Goal: Information Seeking & Learning: Check status

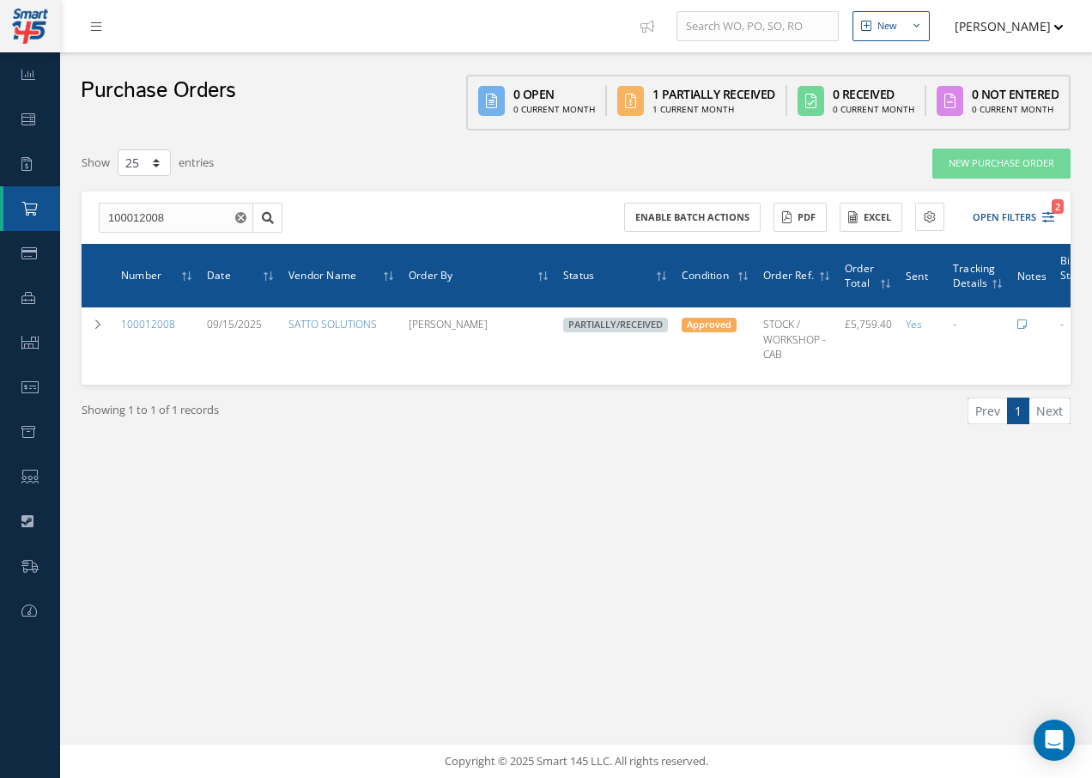
select select "25"
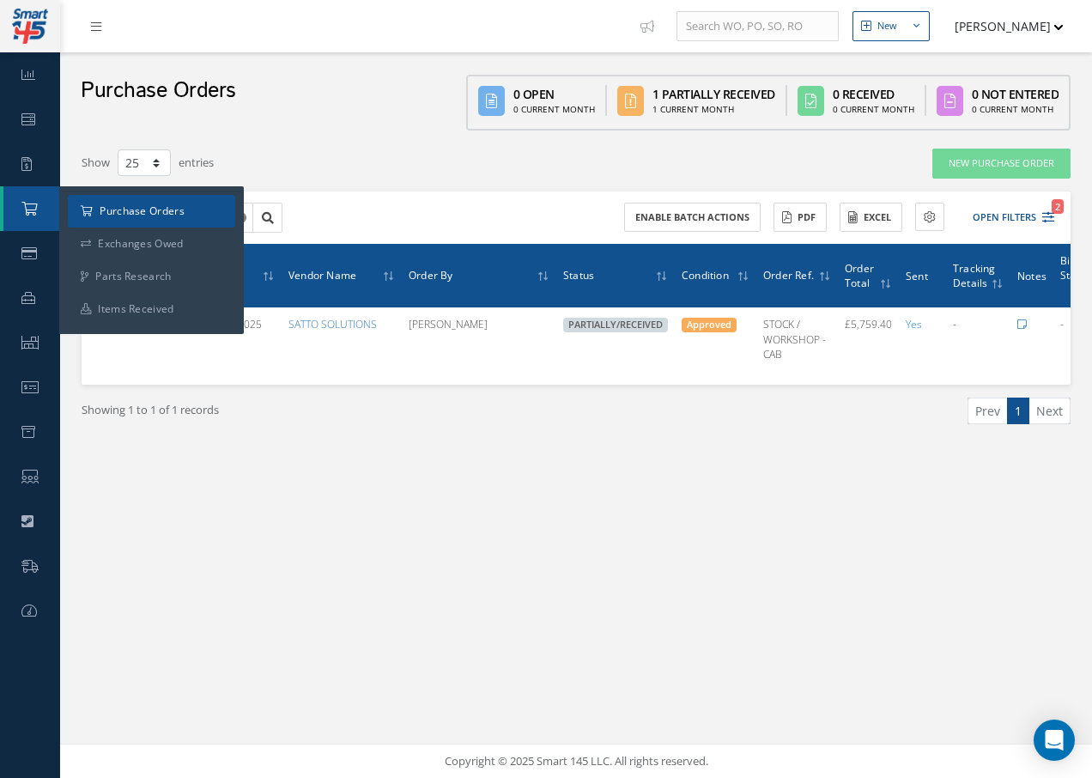
click at [103, 213] on a=1&status_id=2&status_id=3&status_id=5&collapsedFilters"] "Purchase Orders" at bounding box center [151, 211] width 167 height 33
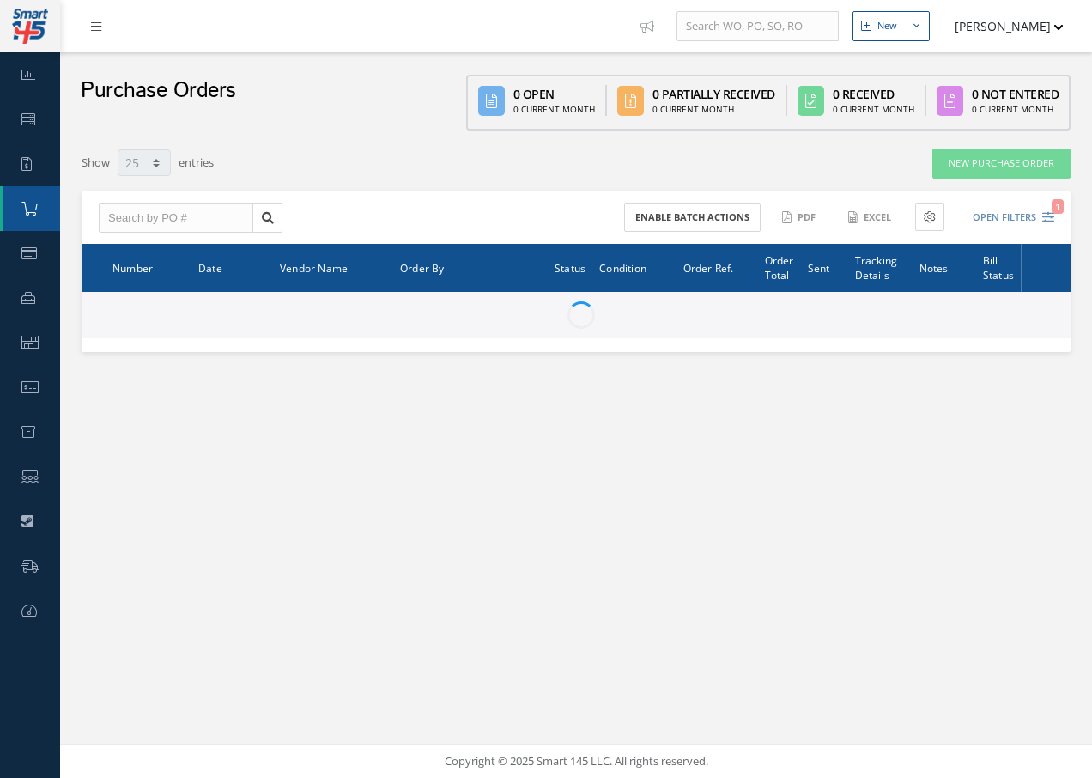
select select "25"
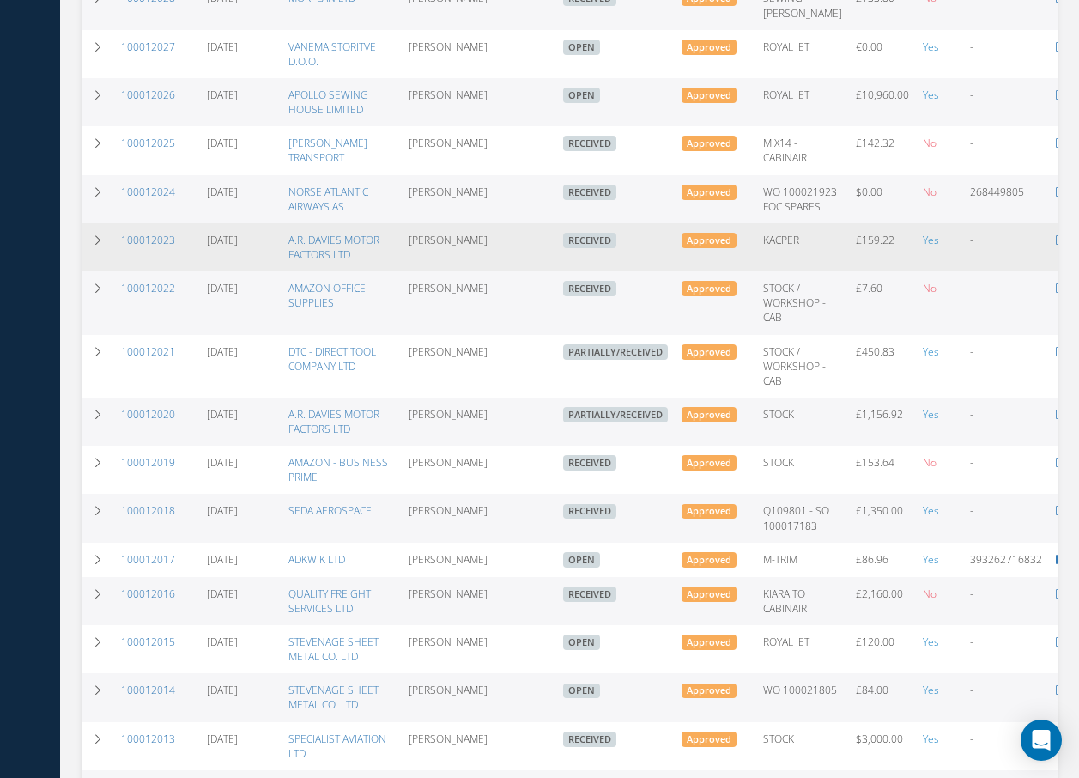
scroll to position [687, 0]
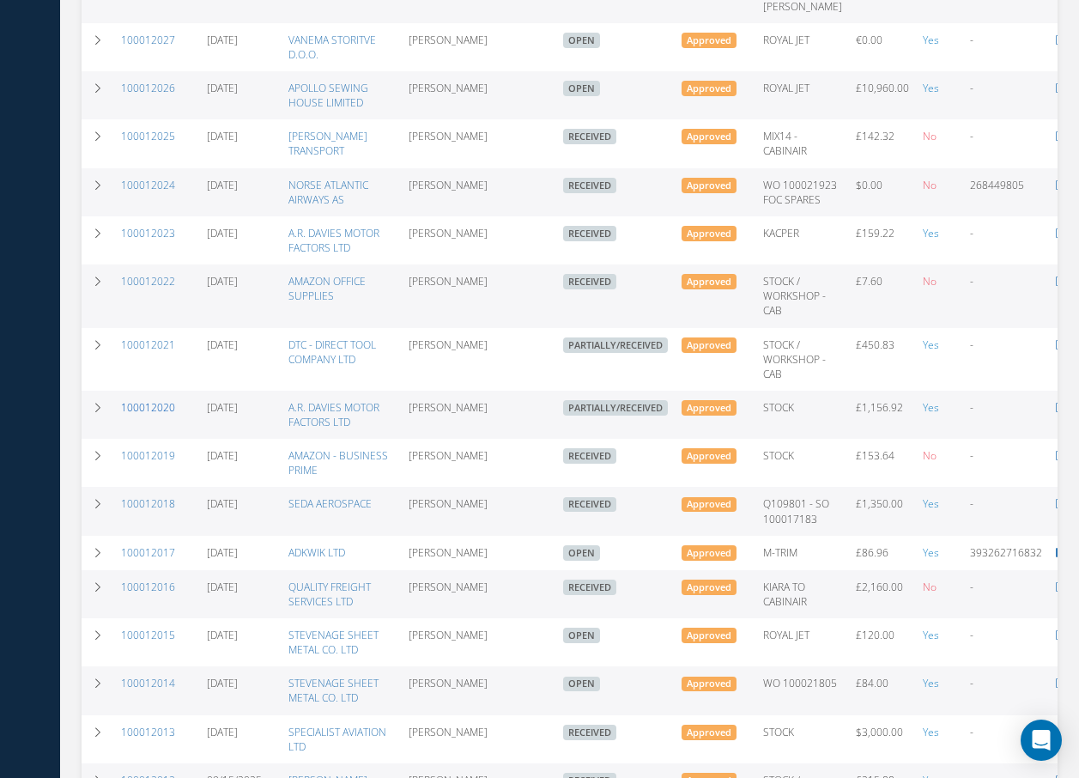
click at [142, 415] on link "100012020" at bounding box center [148, 407] width 54 height 15
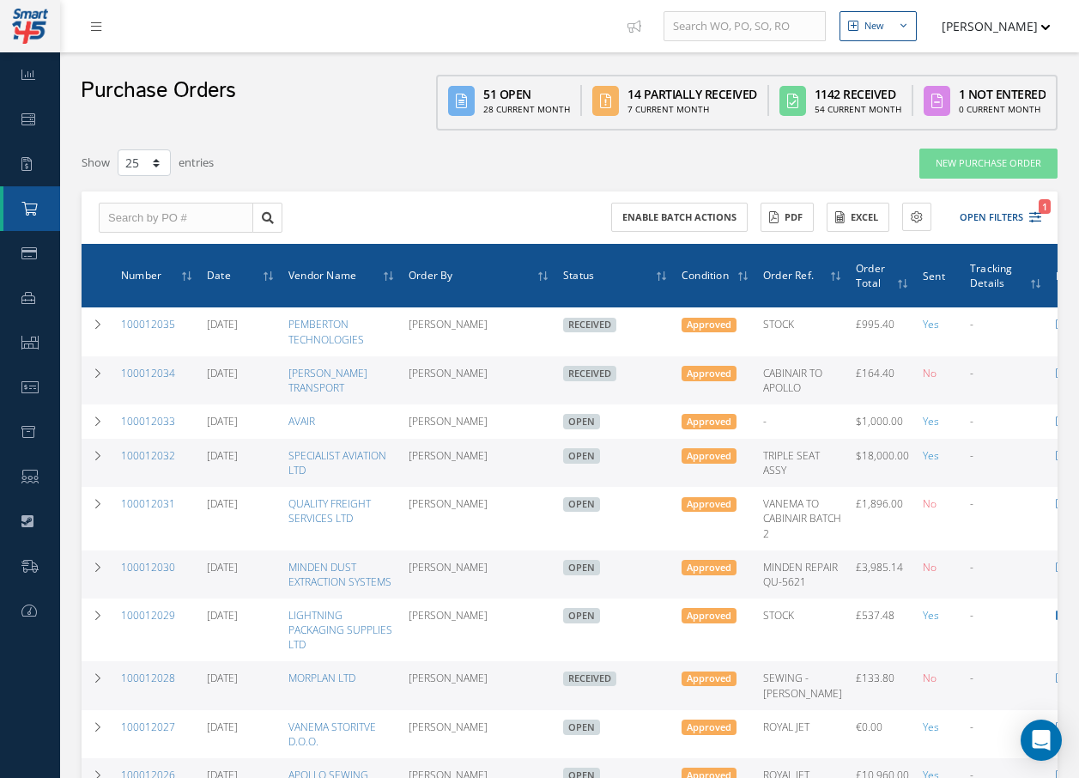
select select "25"
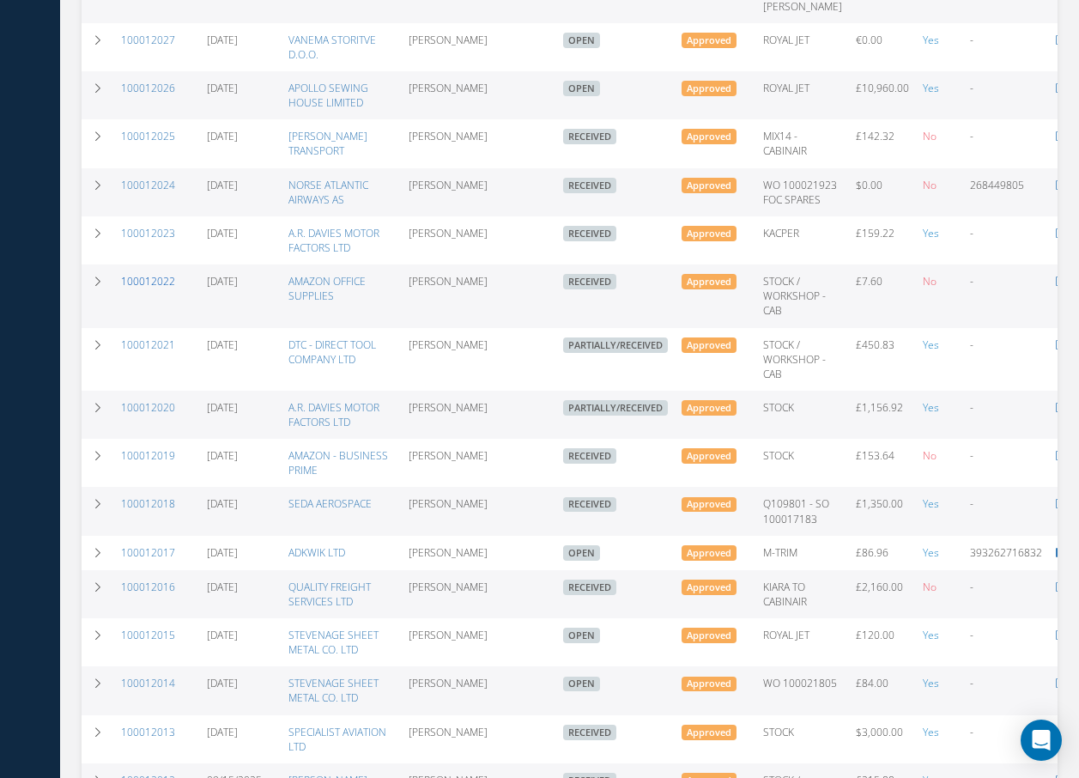
click at [156, 288] on link "100012022" at bounding box center [148, 281] width 54 height 15
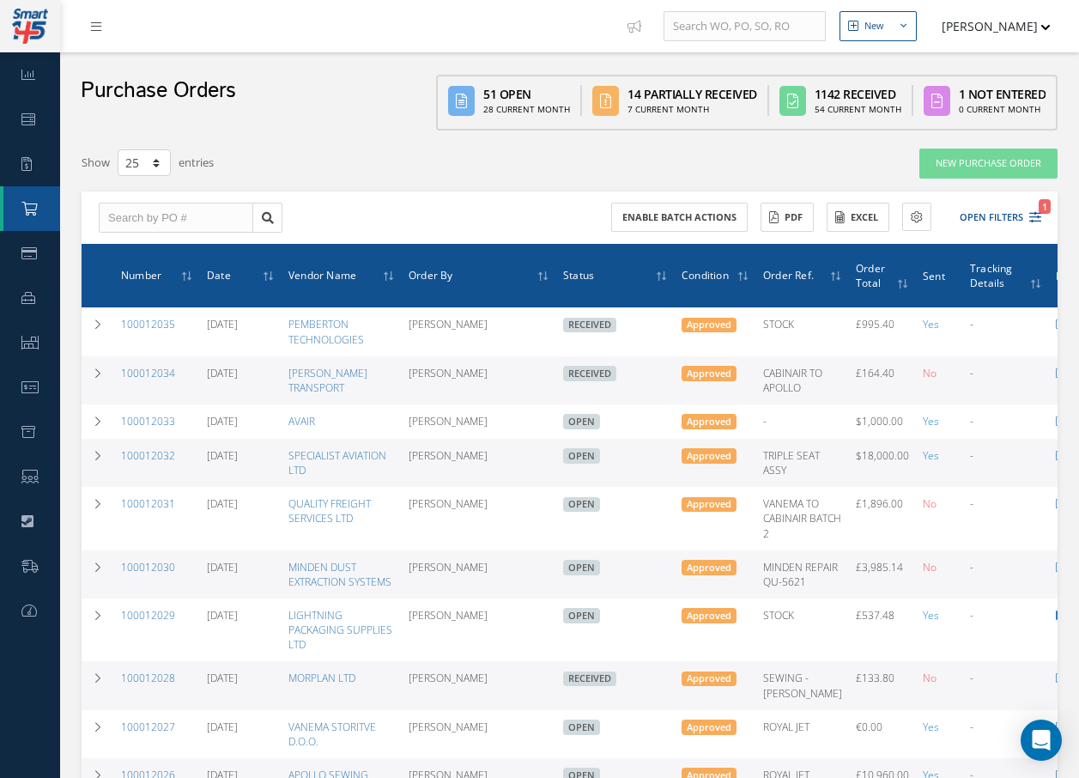
select select "25"
